Goal: Task Accomplishment & Management: Manage account settings

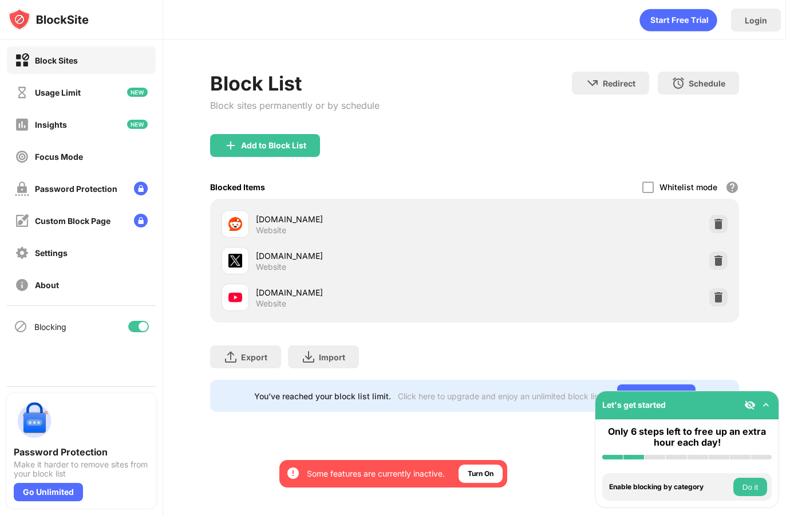
click at [143, 322] on div at bounding box center [143, 326] width 9 height 9
click at [141, 324] on div at bounding box center [138, 326] width 21 height 11
